Goal: Find contact information: Find contact information

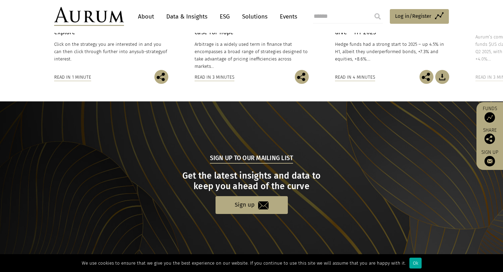
scroll to position [694, 0]
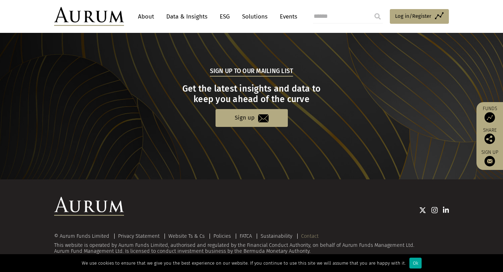
click at [309, 237] on link "Contact" at bounding box center [309, 236] width 17 height 6
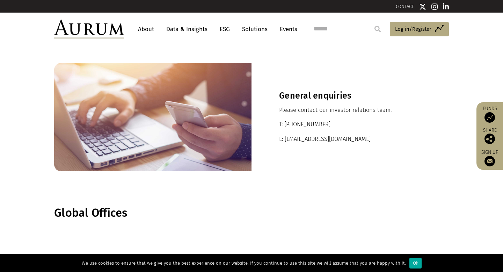
click at [109, 29] on img at bounding box center [89, 29] width 70 height 19
click at [187, 32] on link "Data & Insights" at bounding box center [187, 29] width 48 height 13
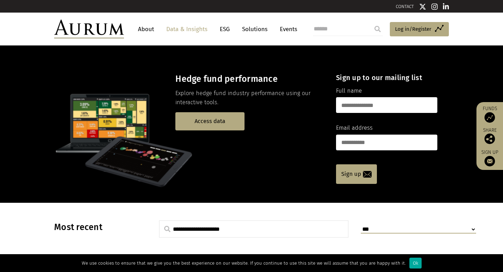
click at [172, 37] on nav "About Data & Insights ESG Solutions Events" at bounding box center [216, 29] width 184 height 19
click at [148, 28] on link "About" at bounding box center [145, 29] width 23 height 13
click at [103, 34] on img at bounding box center [89, 29] width 70 height 19
